Goal: Register for event/course

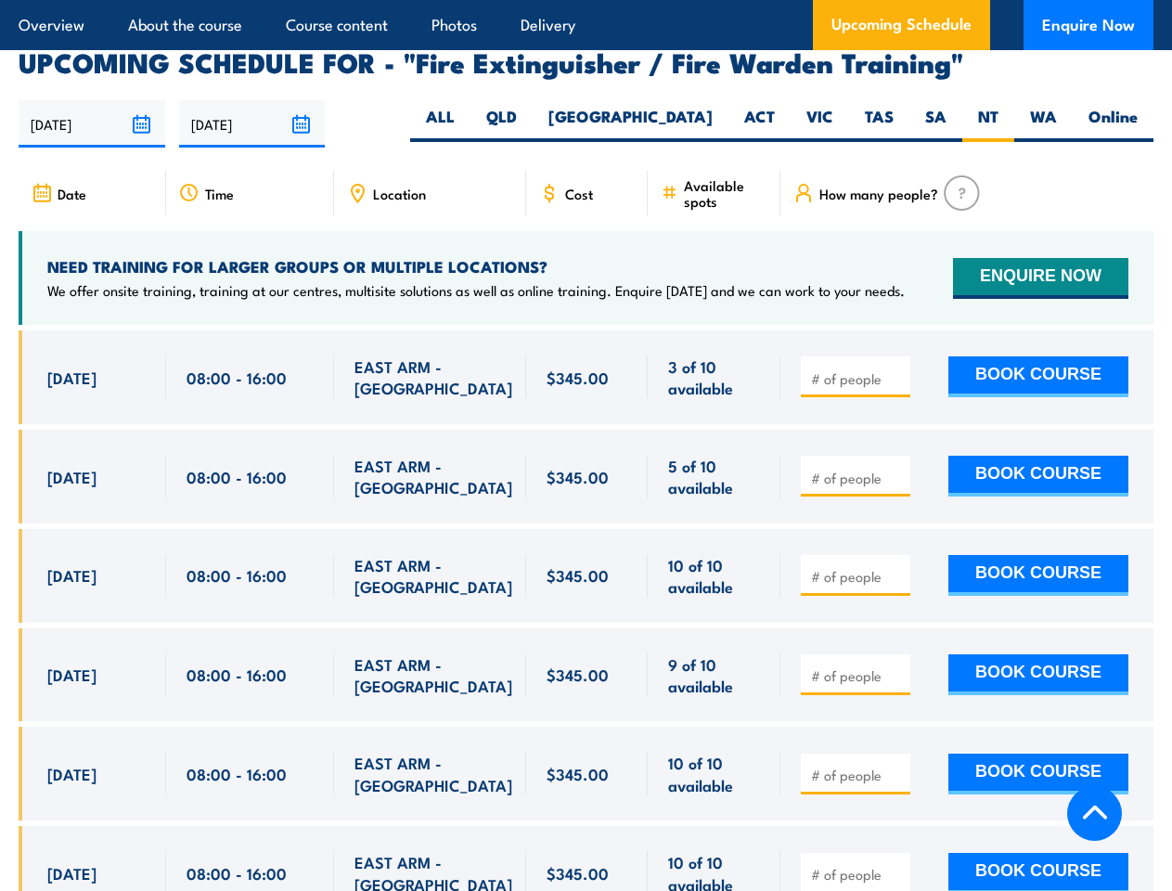
click at [586, 0] on article "Overview About the course Course content Photos Delivery Upcoming Schedule Enqu…" at bounding box center [586, 25] width 1135 height 50
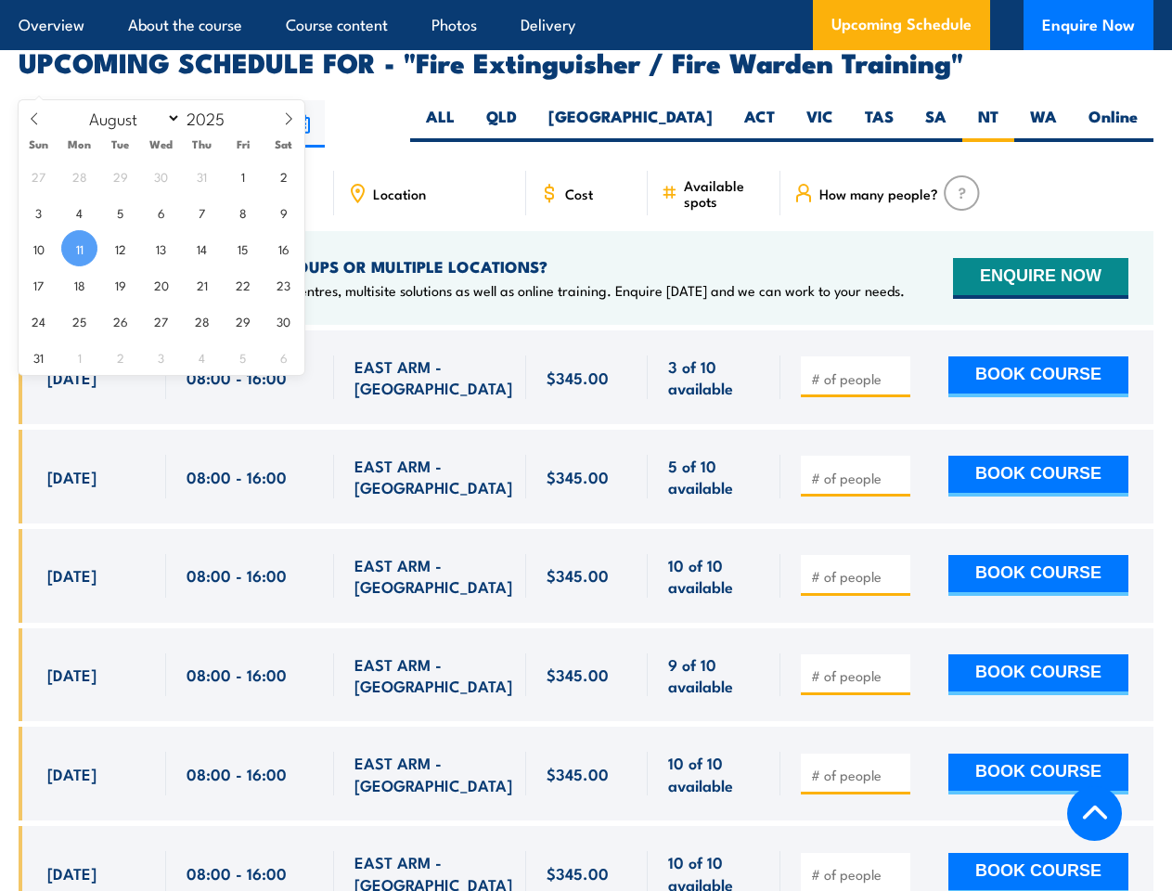
click at [92, 100] on input "[DATE]" at bounding box center [92, 123] width 147 height 47
click at [252, 100] on input "[DATE]" at bounding box center [252, 123] width 147 height 47
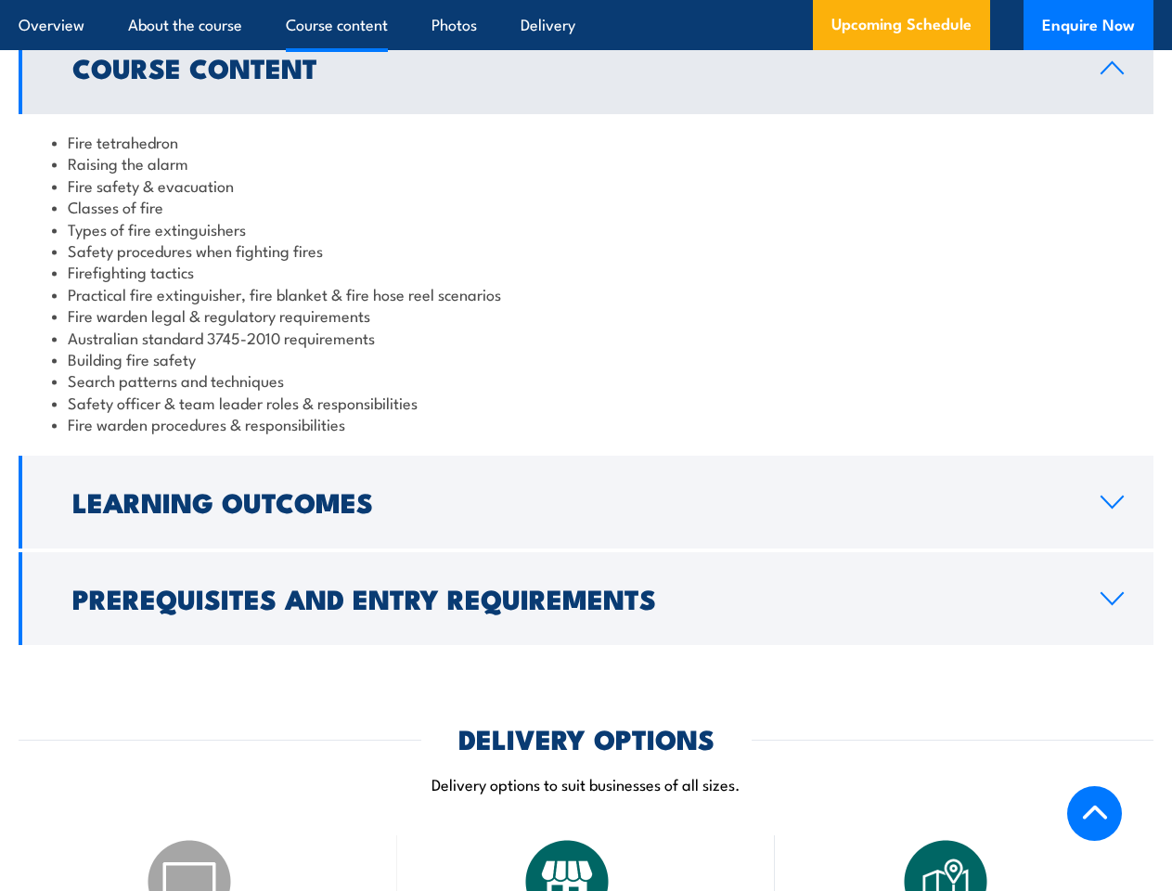
click at [586, 0] on article "Overview About the course Course content Photos Delivery Upcoming Schedule Enqu…" at bounding box center [586, 25] width 1135 height 50
click at [586, 489] on h2 "Learning Outcomes" at bounding box center [571, 501] width 999 height 24
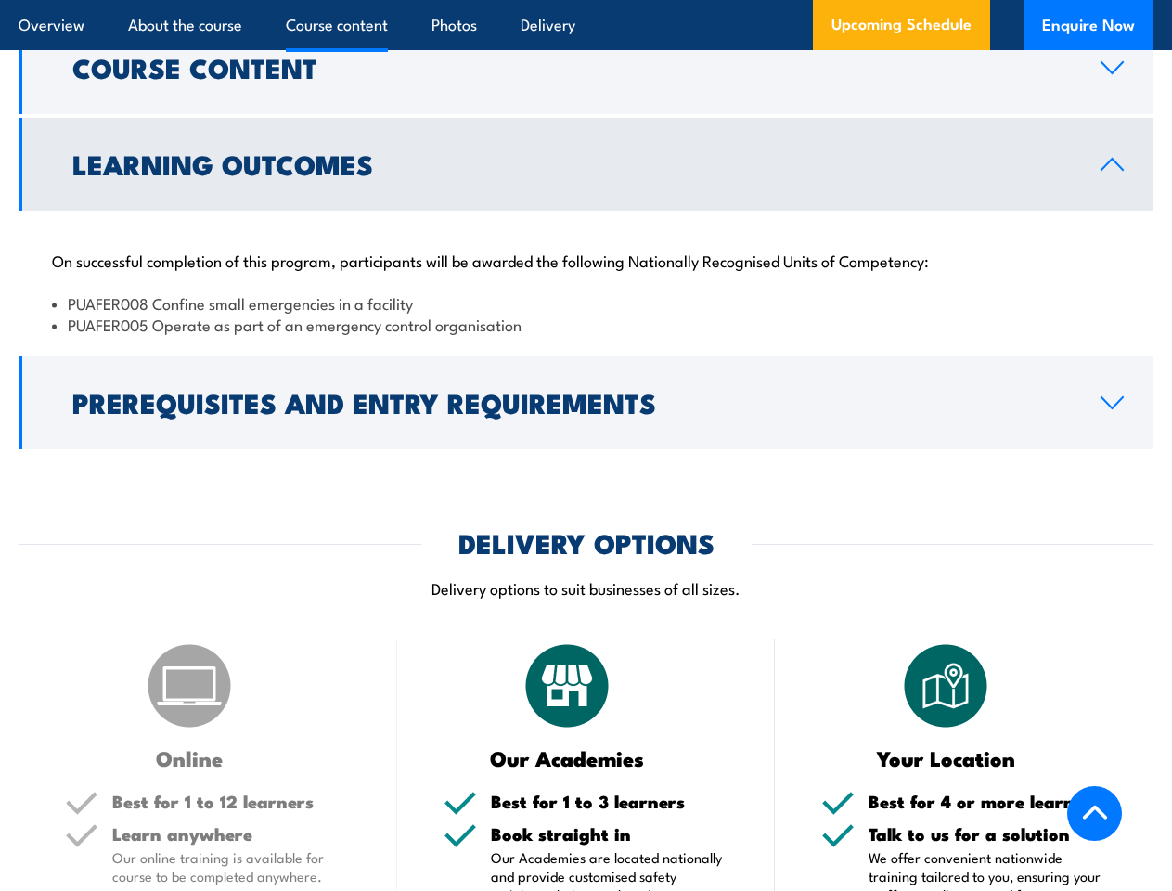
click at [586, 577] on p "Delivery options to suit businesses of all sizes." at bounding box center [586, 587] width 1135 height 21
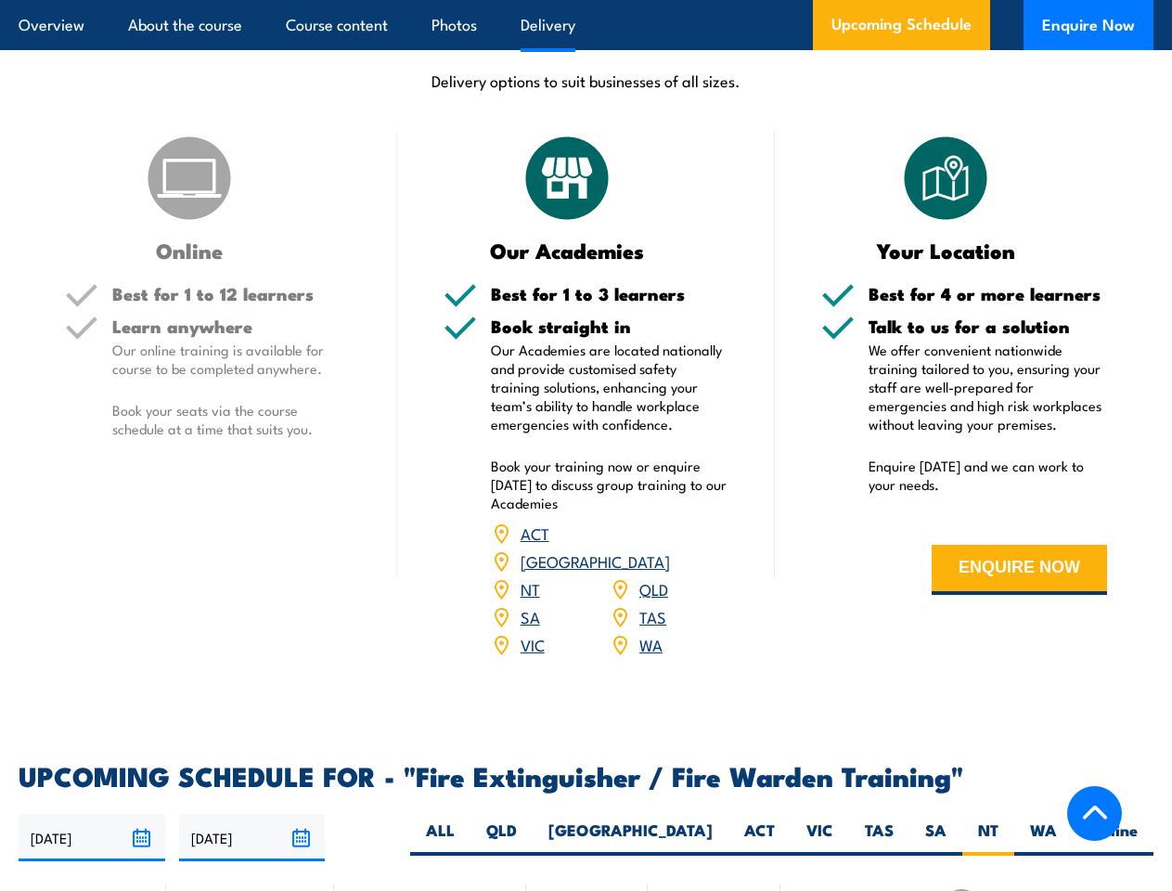
click at [586, 0] on article "Overview About the course Course content Photos Delivery Upcoming Schedule Enqu…" at bounding box center [586, 25] width 1135 height 50
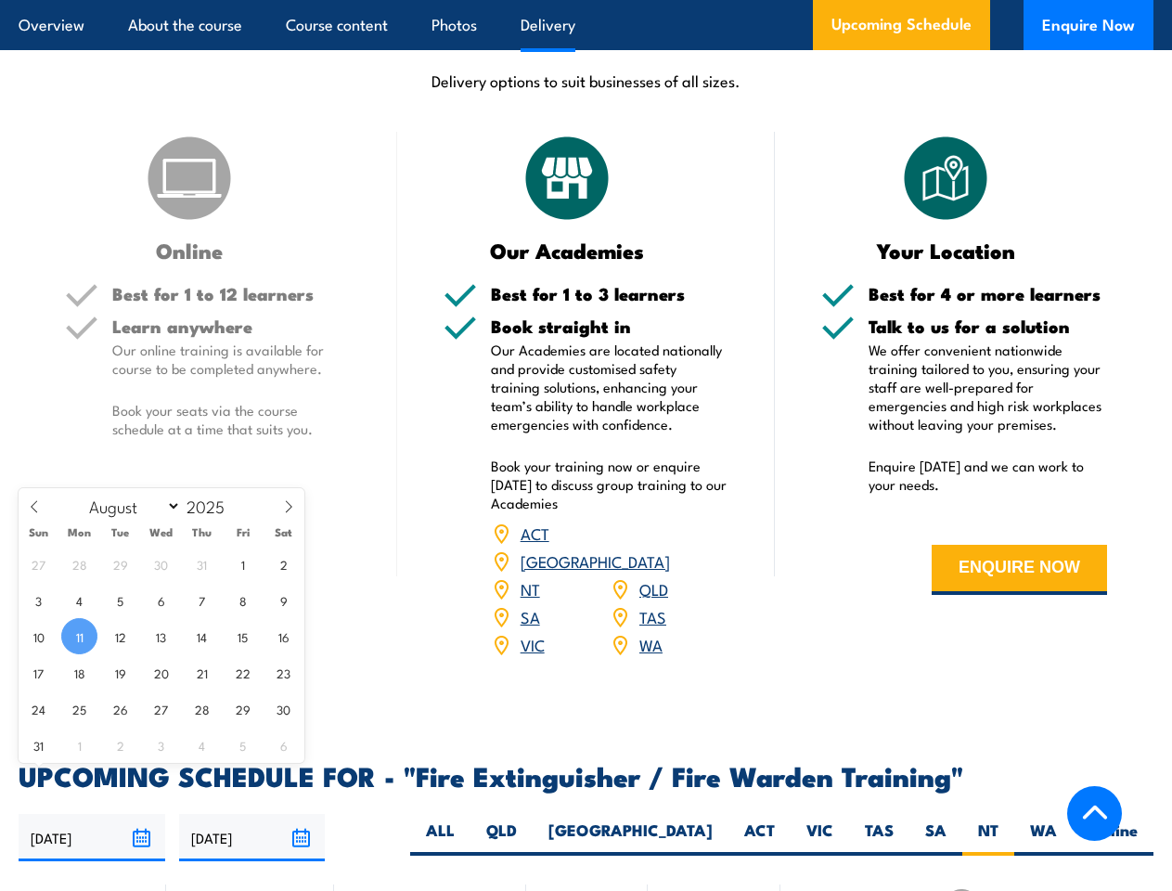
click at [92, 814] on input "[DATE]" at bounding box center [92, 837] width 147 height 47
click at [252, 814] on input "[DATE]" at bounding box center [252, 837] width 147 height 47
